Goal: Find specific page/section: Find specific page/section

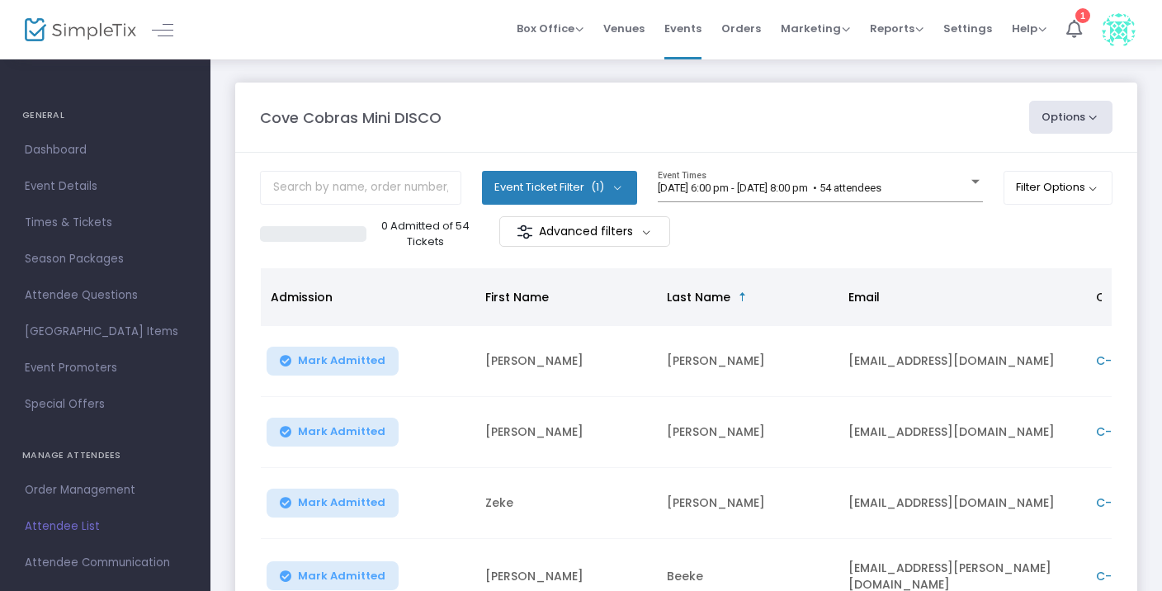
scroll to position [1, 0]
click at [892, 26] on span "Reports" at bounding box center [897, 29] width 54 height 16
click at [902, 87] on li "Sales Reports" at bounding box center [923, 88] width 107 height 32
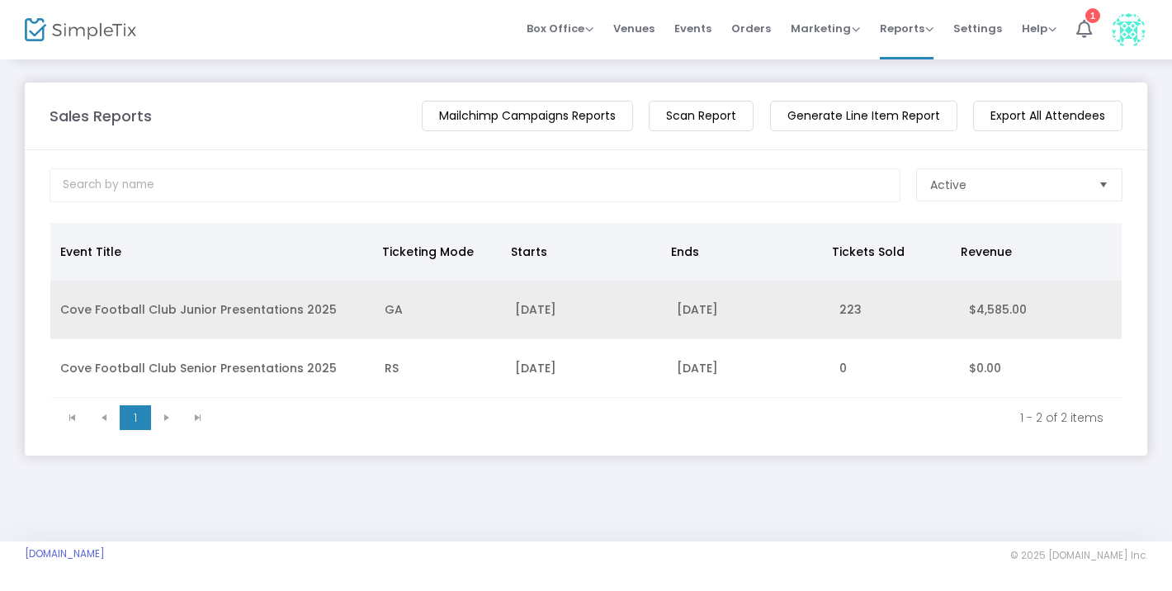
click at [821, 309] on td "22/9/2025" at bounding box center [748, 310] width 163 height 59
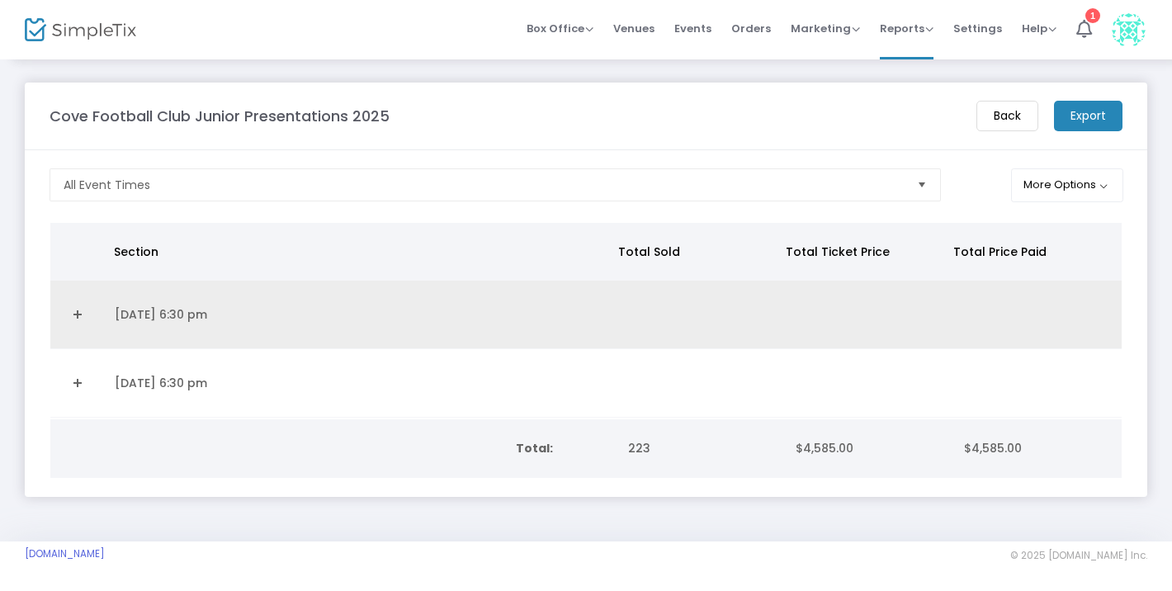
click at [77, 317] on link "Expand Details" at bounding box center [77, 314] width 35 height 26
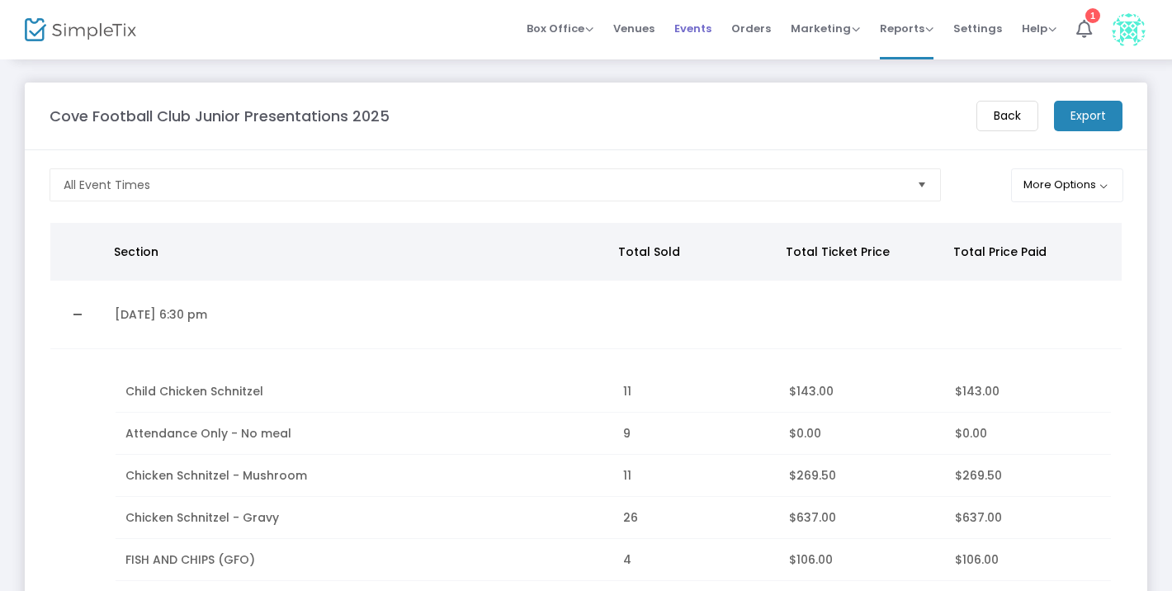
click at [725, 31] on ul "Box Office Sell Tickets Bookings Sell Season Pass Venues Memberships Events Ord…" at bounding box center [836, 29] width 639 height 59
click at [704, 33] on span "Events" at bounding box center [692, 28] width 37 height 42
